Goal: Task Accomplishment & Management: Complete application form

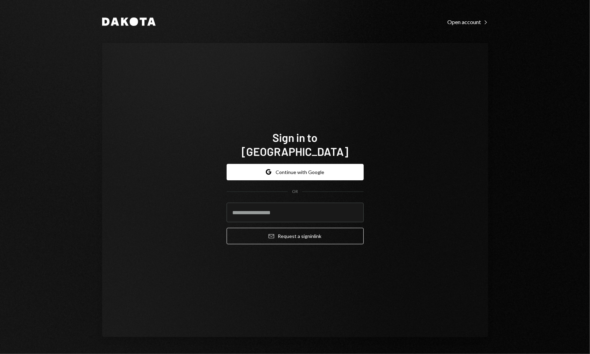
type input "**********"
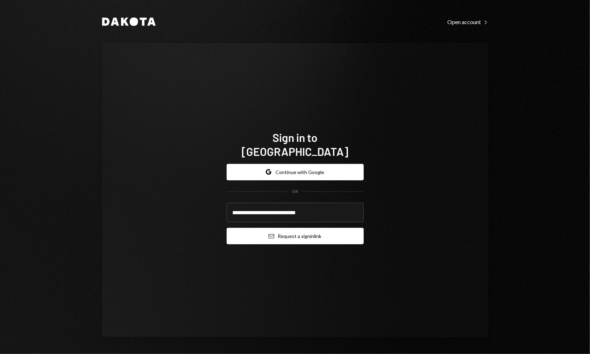
click at [272, 234] on icon "Email" at bounding box center [272, 237] width 6 height 6
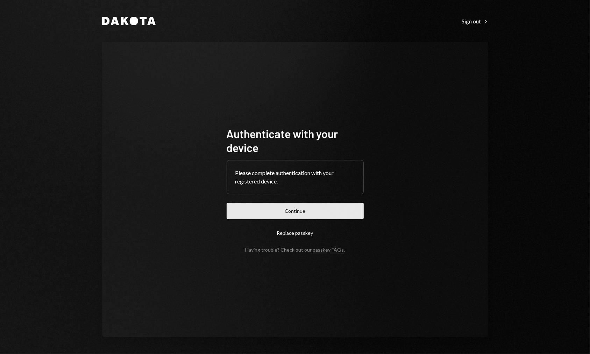
click at [291, 214] on button "Continue" at bounding box center [295, 211] width 137 height 16
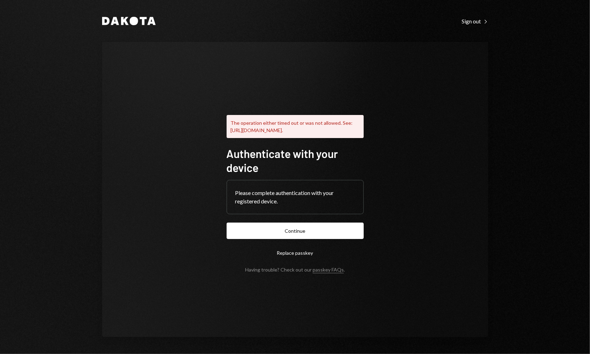
drag, startPoint x: 245, startPoint y: 123, endPoint x: 285, endPoint y: 125, distance: 39.9
click at [285, 125] on div "The operation either timed out or was not allowed. See: https://www.w3.org/TR/w…" at bounding box center [295, 126] width 137 height 23
drag, startPoint x: 285, startPoint y: 125, endPoint x: 284, endPoint y: 131, distance: 6.8
click at [284, 131] on div "The operation either timed out or was not allowed. See: https://www.w3.org/TR/w…" at bounding box center [295, 126] width 137 height 23
click at [311, 239] on button "Continue" at bounding box center [295, 231] width 137 height 16
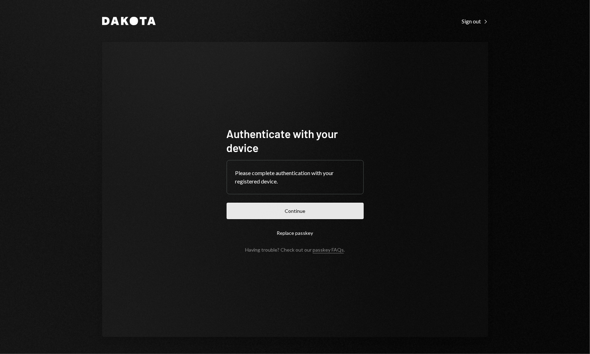
click at [305, 206] on button "Continue" at bounding box center [295, 211] width 137 height 16
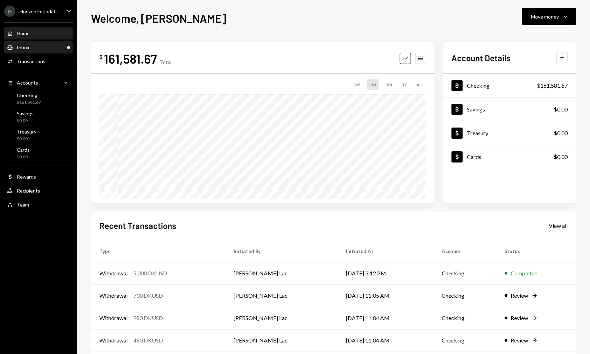
click at [40, 46] on div "Inbox Inbox" at bounding box center [38, 47] width 63 height 6
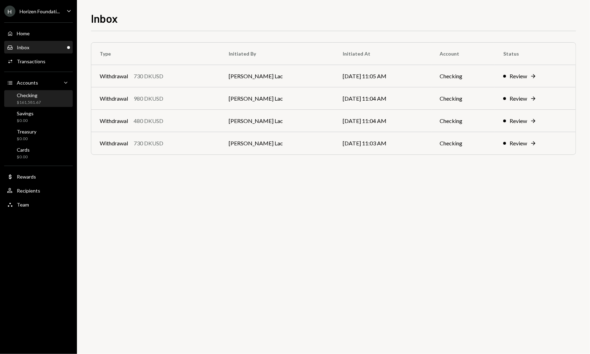
click at [34, 95] on div "Checking" at bounding box center [29, 95] width 24 height 6
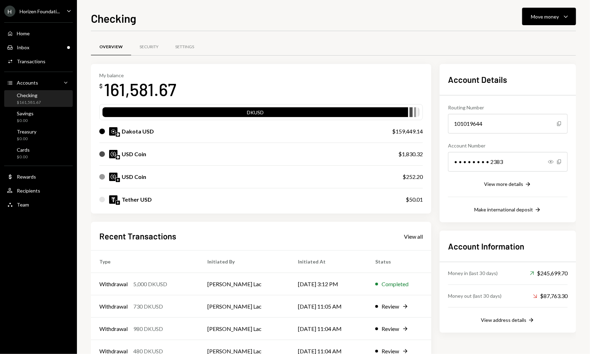
click at [54, 15] on div "H Horizen Foundati..." at bounding box center [32, 11] width 56 height 11
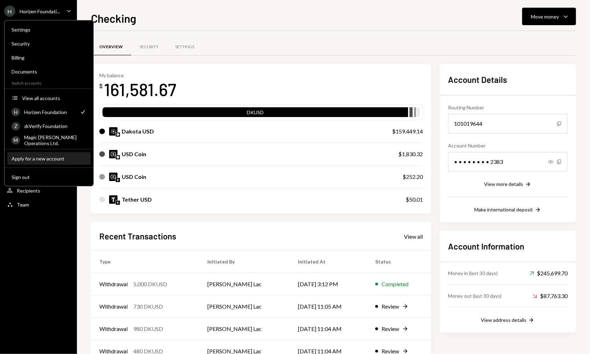
click at [37, 156] on div "Apply for a new account" at bounding box center [49, 159] width 75 height 6
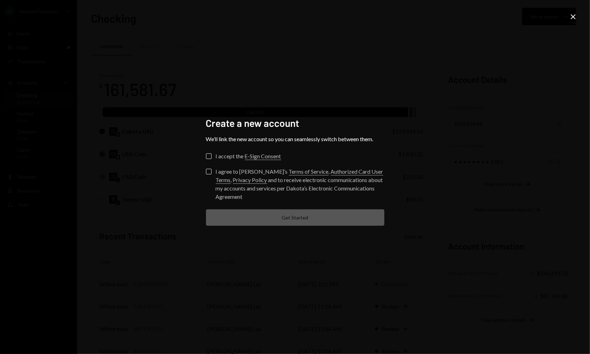
click at [223, 157] on div "I accept the E-Sign Consent" at bounding box center [248, 156] width 65 height 8
click at [212, 157] on button "I accept the E-Sign Consent" at bounding box center [209, 157] width 6 height 6
click at [228, 172] on div "I agree to Dakota’s Terms of Service , Authorized Card User Terms , Privacy Pol…" at bounding box center [300, 185] width 169 height 34
click at [212, 172] on button "I agree to Dakota’s Terms of Service , Authorized Card User Terms , Privacy Pol…" at bounding box center [209, 172] width 6 height 6
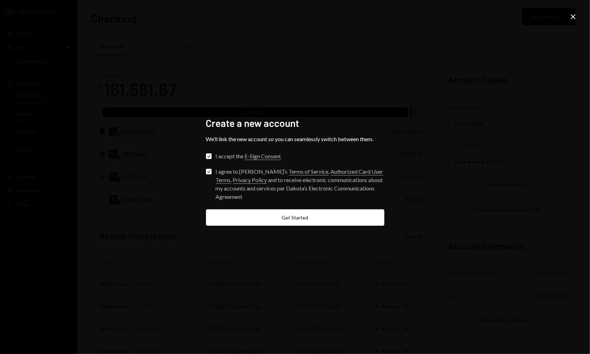
click at [277, 209] on form "Check I accept the E-Sign Consent Check I agree to Dakota’s Terms of Service , …" at bounding box center [295, 190] width 178 height 72
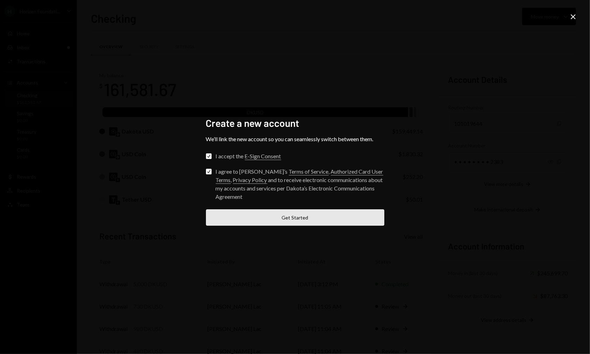
click at [278, 212] on button "Get Started" at bounding box center [295, 217] width 178 height 16
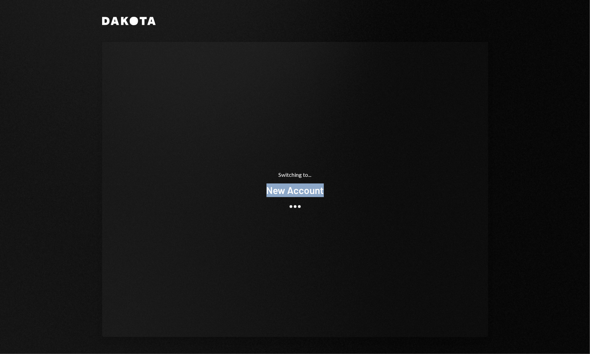
drag, startPoint x: 268, startPoint y: 190, endPoint x: 329, endPoint y: 195, distance: 61.4
click at [329, 195] on div "Switching to... New Account" at bounding box center [295, 189] width 154 height 93
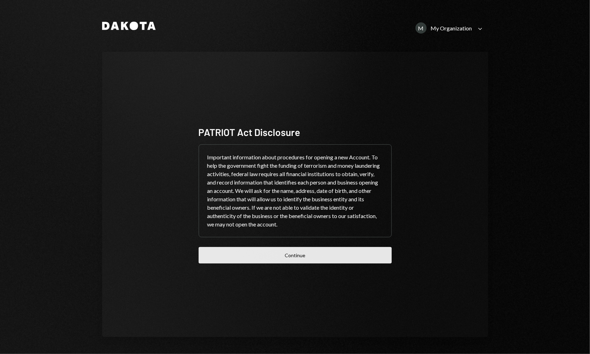
click at [292, 250] on button "Continue" at bounding box center [295, 255] width 193 height 16
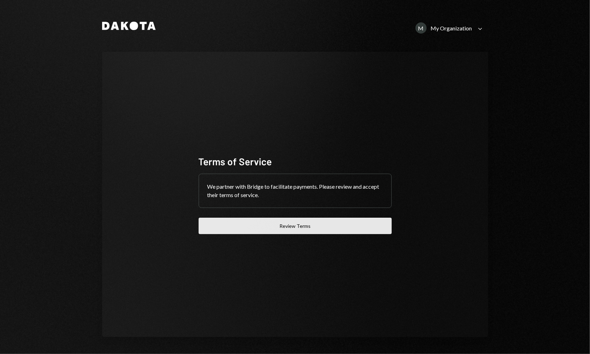
click at [291, 230] on button "Review Terms" at bounding box center [295, 226] width 193 height 16
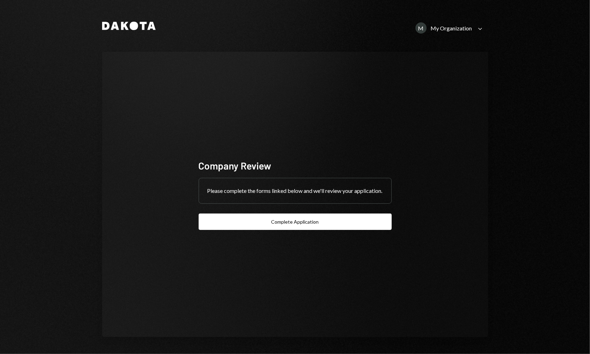
click at [290, 229] on button "Complete Application" at bounding box center [295, 222] width 193 height 16
